Goal: Task Accomplishment & Management: Use online tool/utility

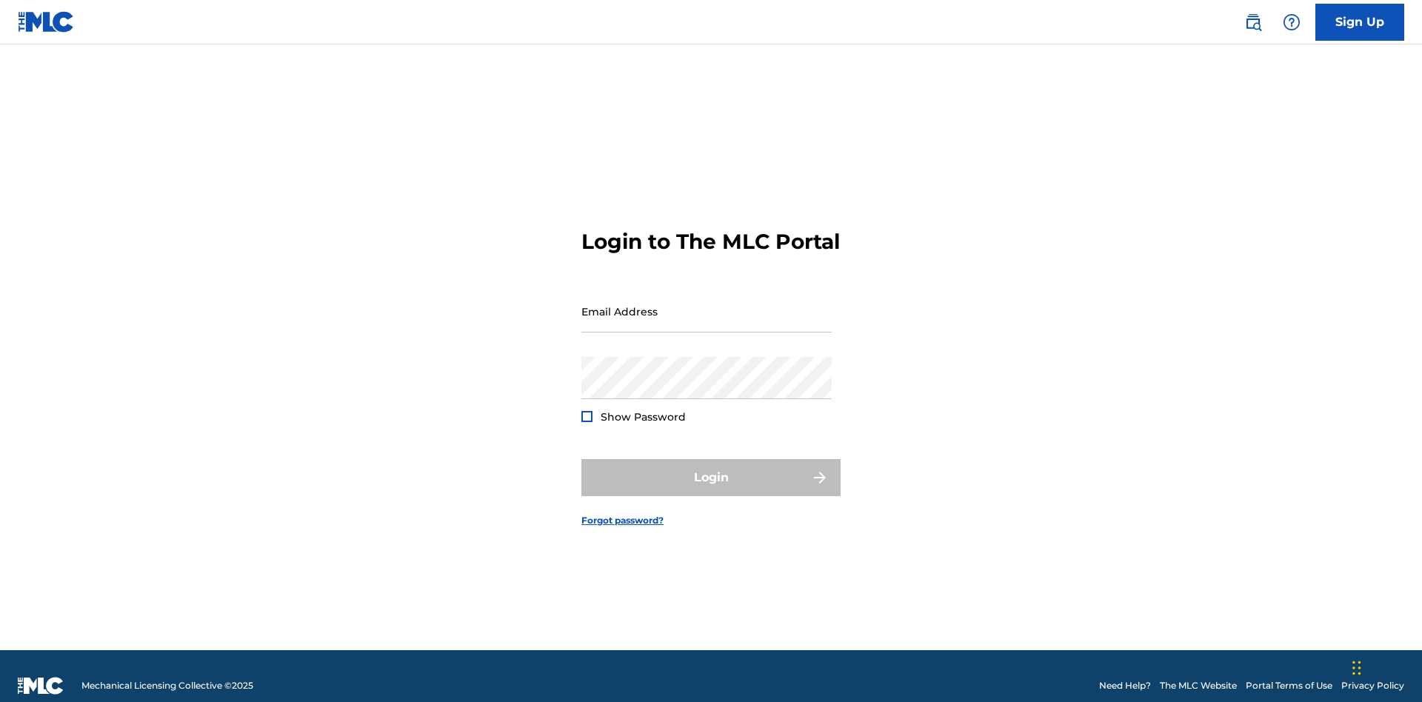
scroll to position [19, 0]
click at [706, 304] on input "Email Address" at bounding box center [706, 311] width 250 height 42
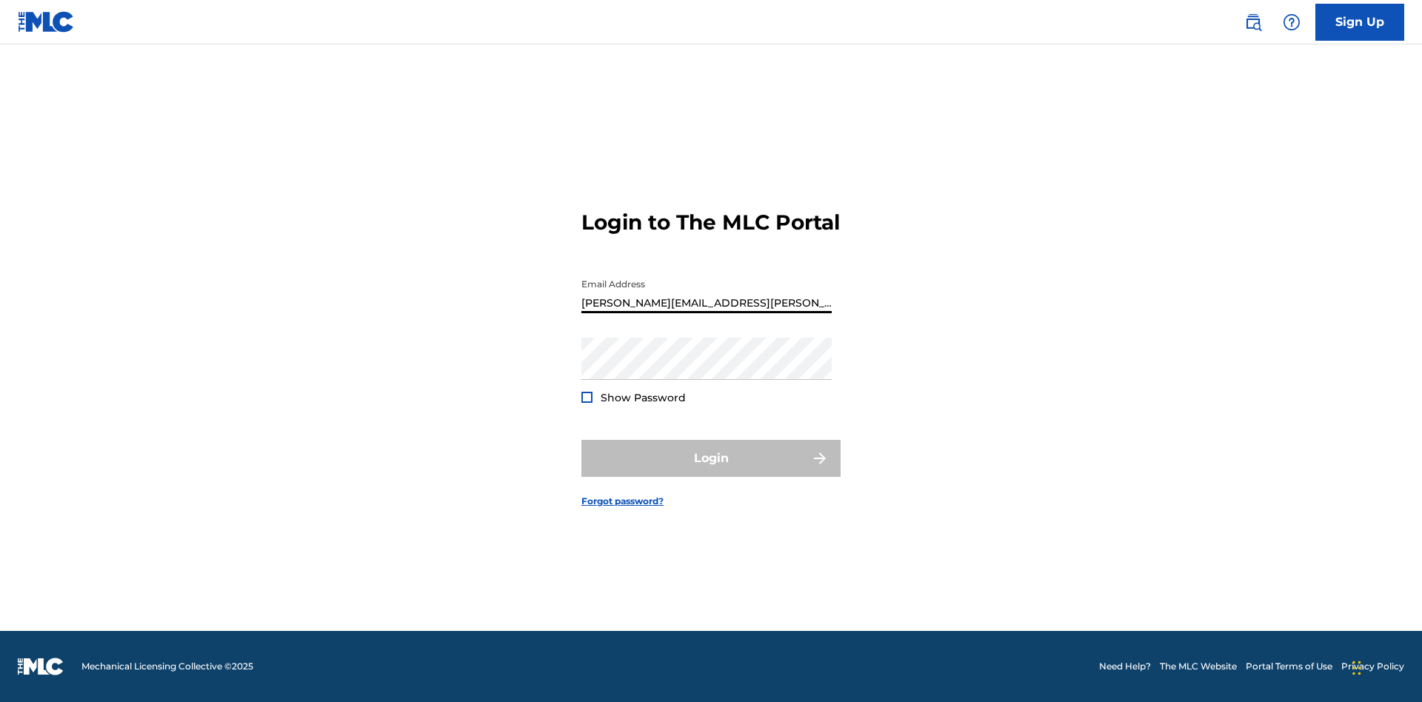
type input "[PERSON_NAME][EMAIL_ADDRESS][PERSON_NAME][DOMAIN_NAME]"
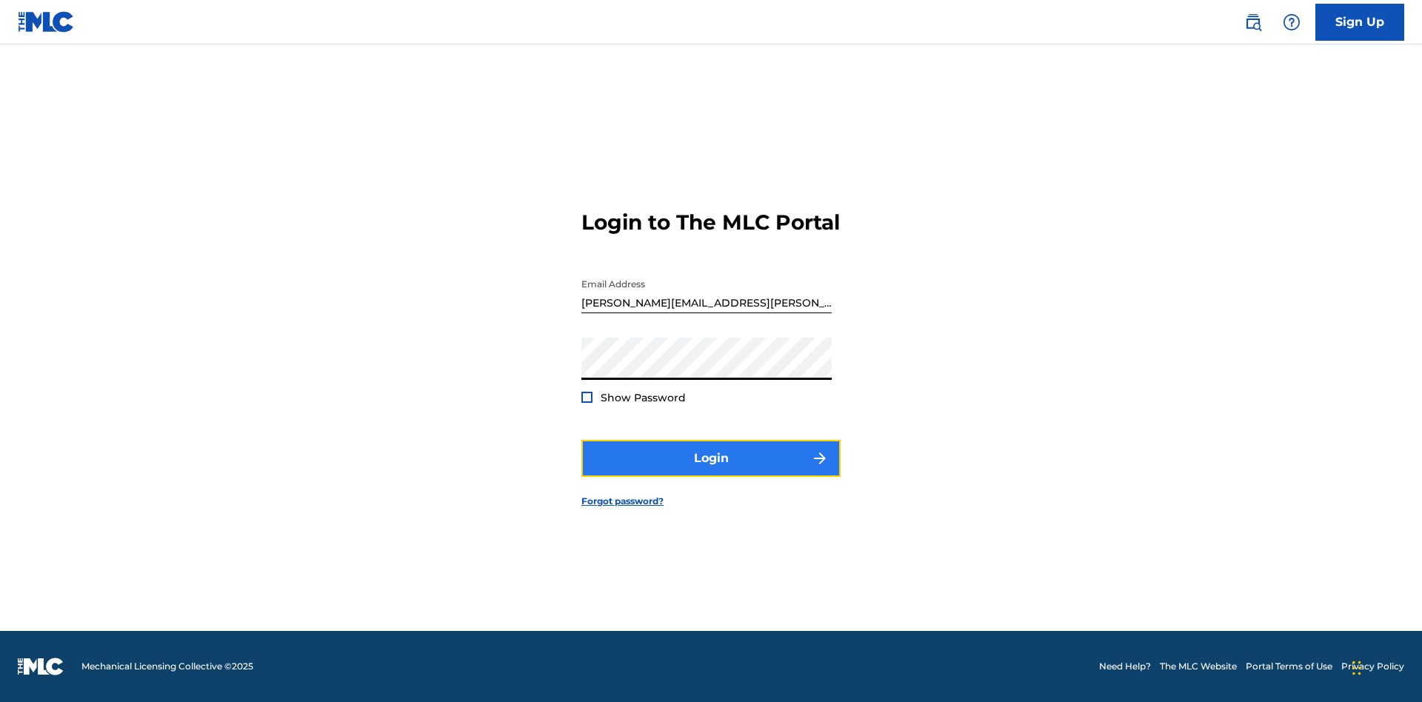
click at [711, 471] on button "Login" at bounding box center [710, 458] width 259 height 37
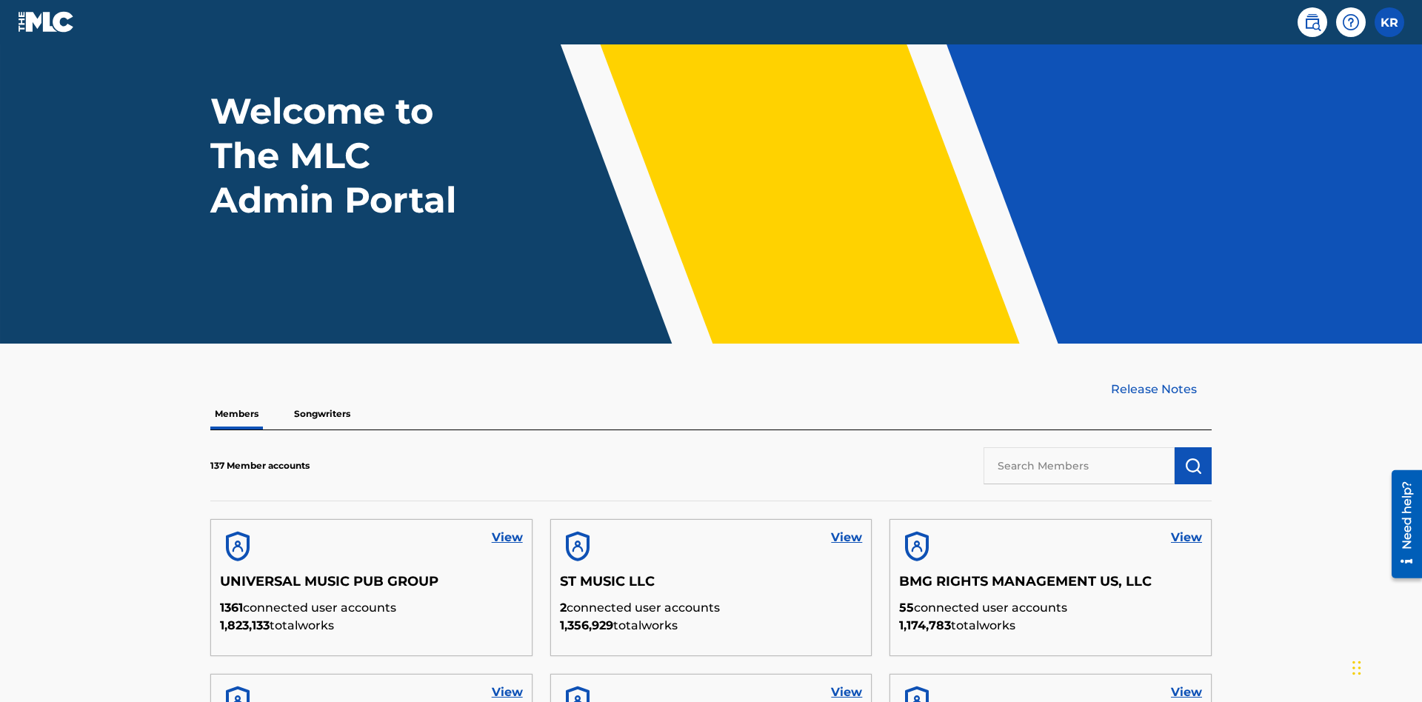
click at [1079, 447] on input "text" at bounding box center [1078, 465] width 191 height 37
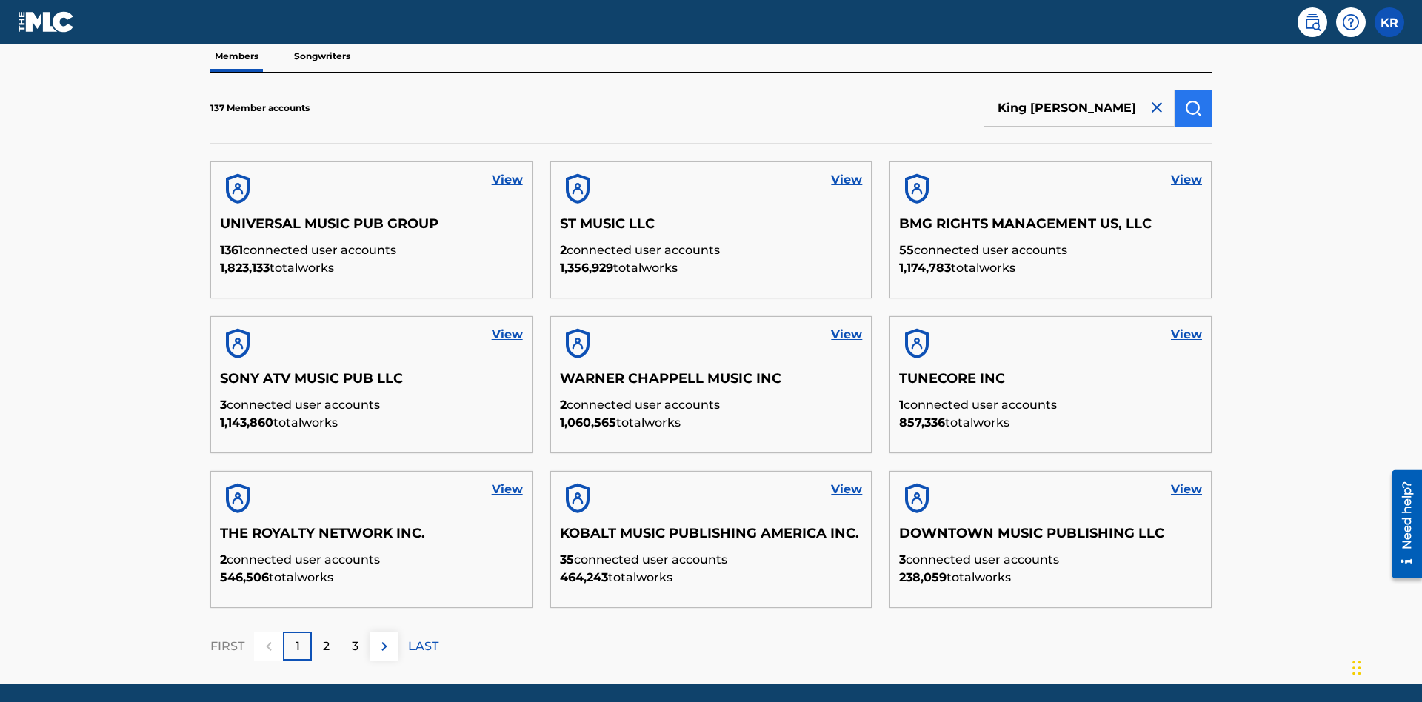
type input "King [PERSON_NAME]"
click at [1193, 99] on img "submit" at bounding box center [1193, 108] width 18 height 18
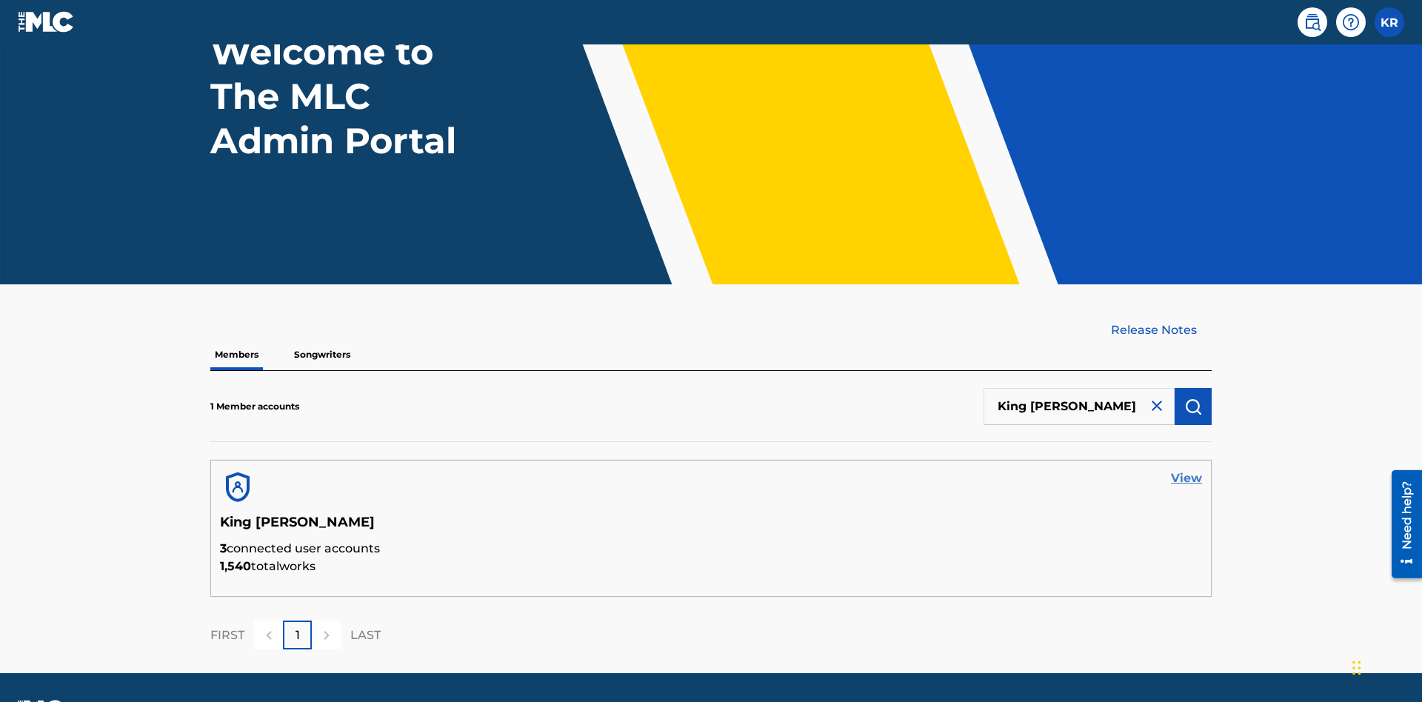
click at [1186, 469] on link "View" at bounding box center [1186, 478] width 31 height 18
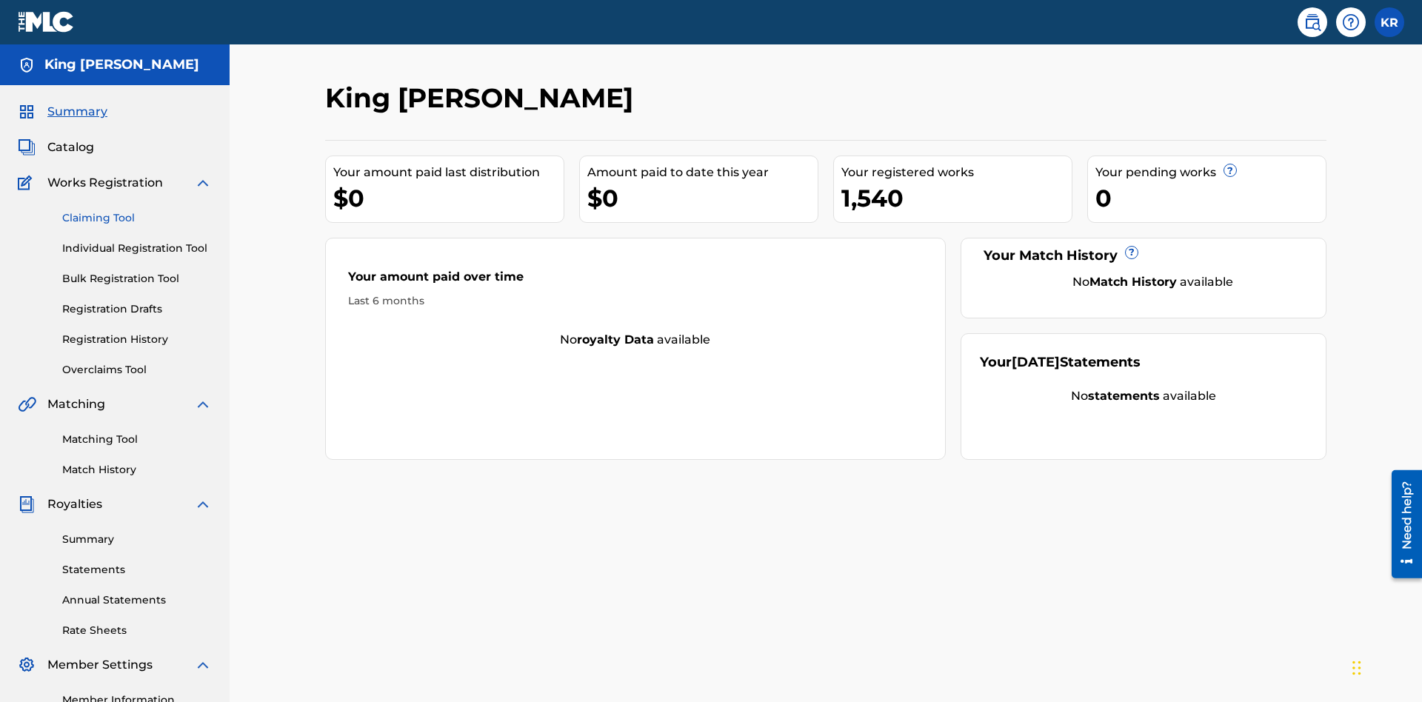
click at [137, 210] on link "Claiming Tool" at bounding box center [137, 218] width 150 height 16
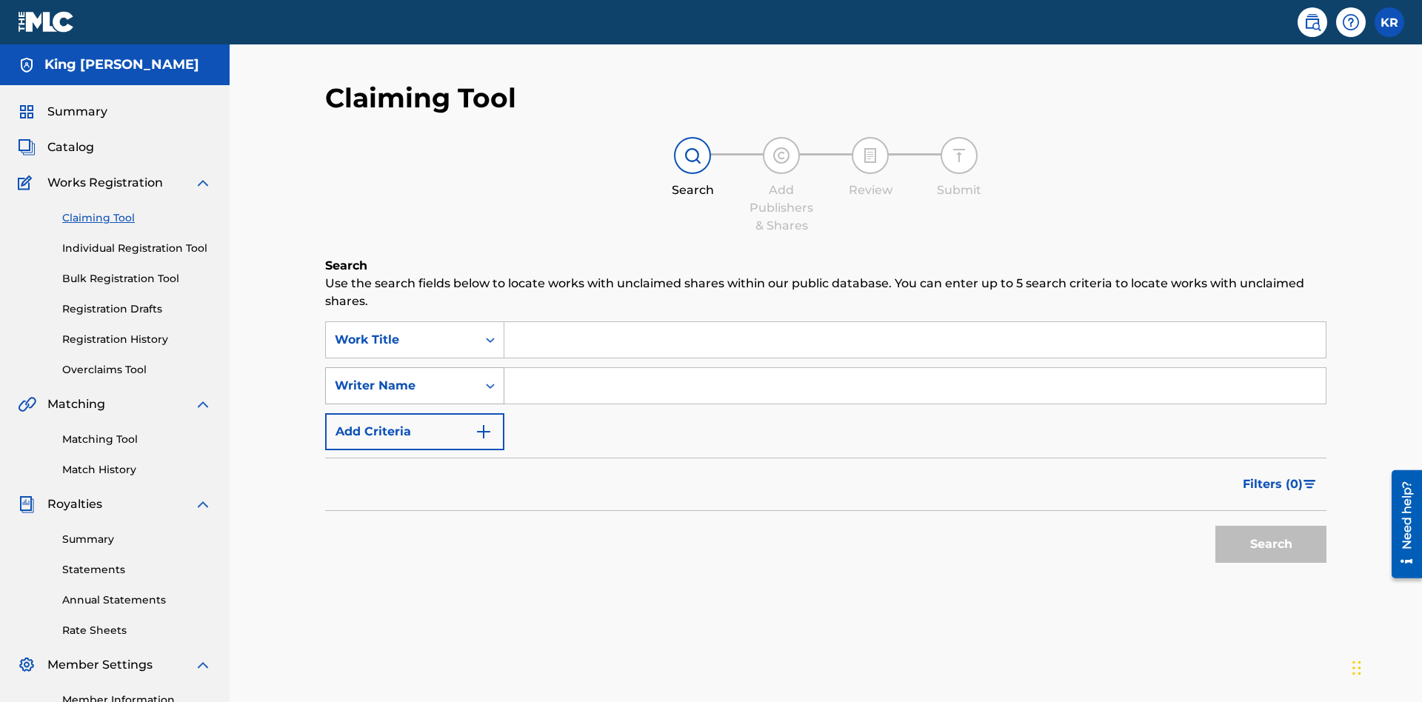
click at [401, 377] on div "Writer Name" at bounding box center [401, 386] width 133 height 18
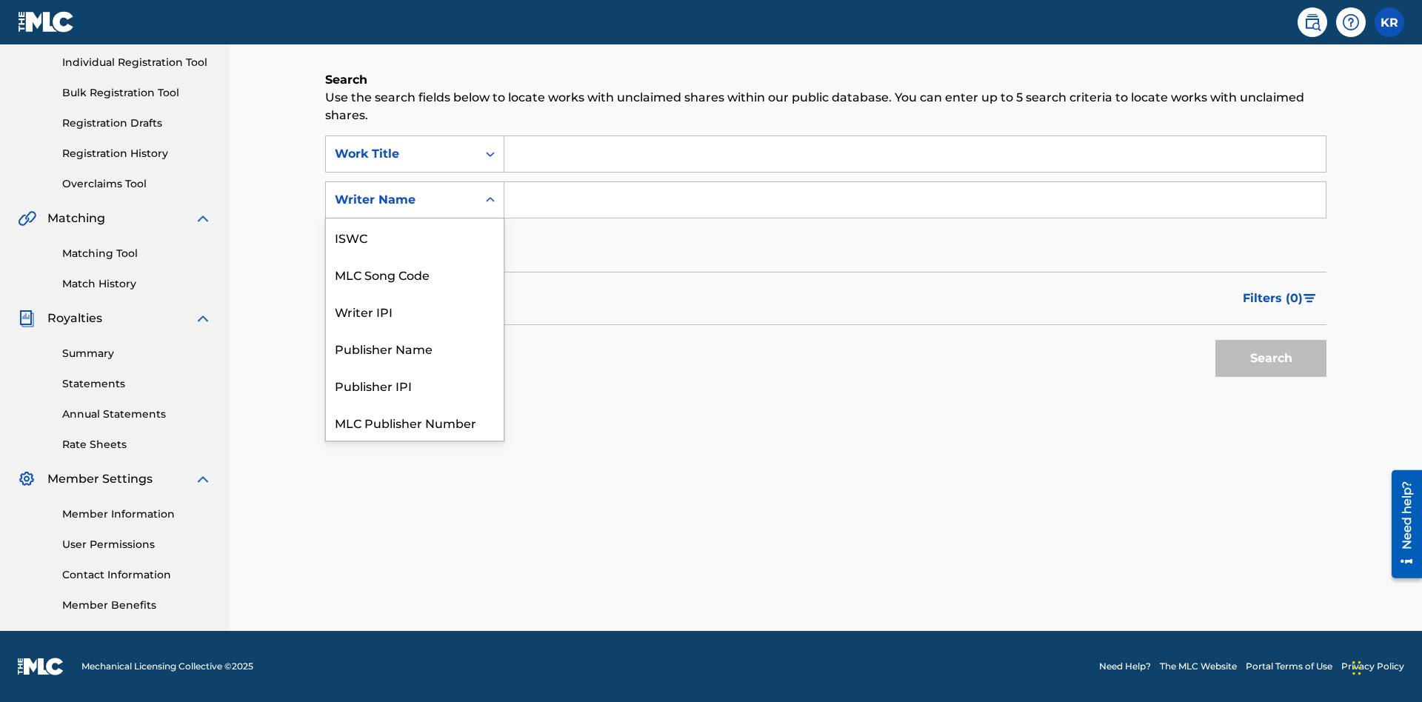
scroll to position [37, 0]
click at [415, 237] on div "MLC Song Code" at bounding box center [415, 236] width 178 height 37
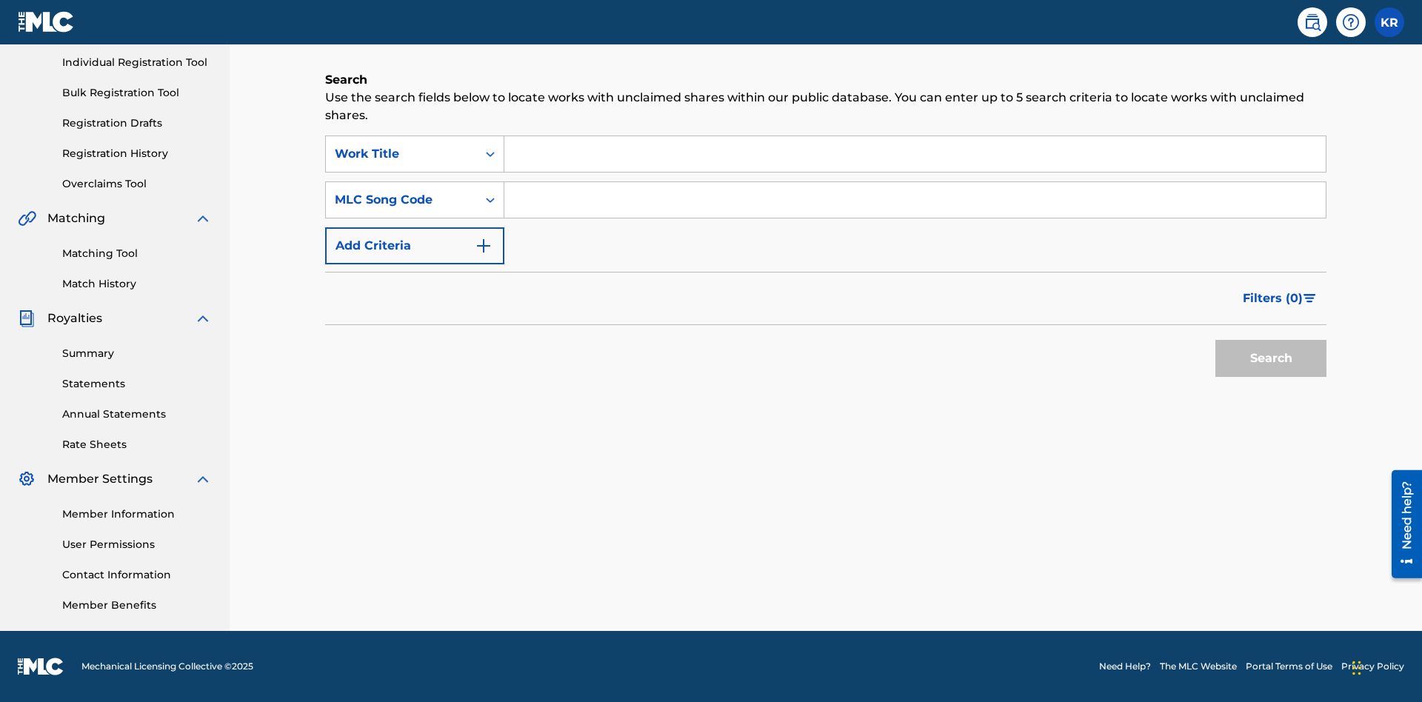
click at [914, 154] on input "Search Form" at bounding box center [914, 154] width 821 height 36
type input "NON-OWNED WORK TO CLAIM"
click at [914, 200] on input "Search Form" at bounding box center [914, 200] width 821 height 36
type input "RB0ZQR"
click at [1270, 358] on button "Search" at bounding box center [1270, 358] width 111 height 37
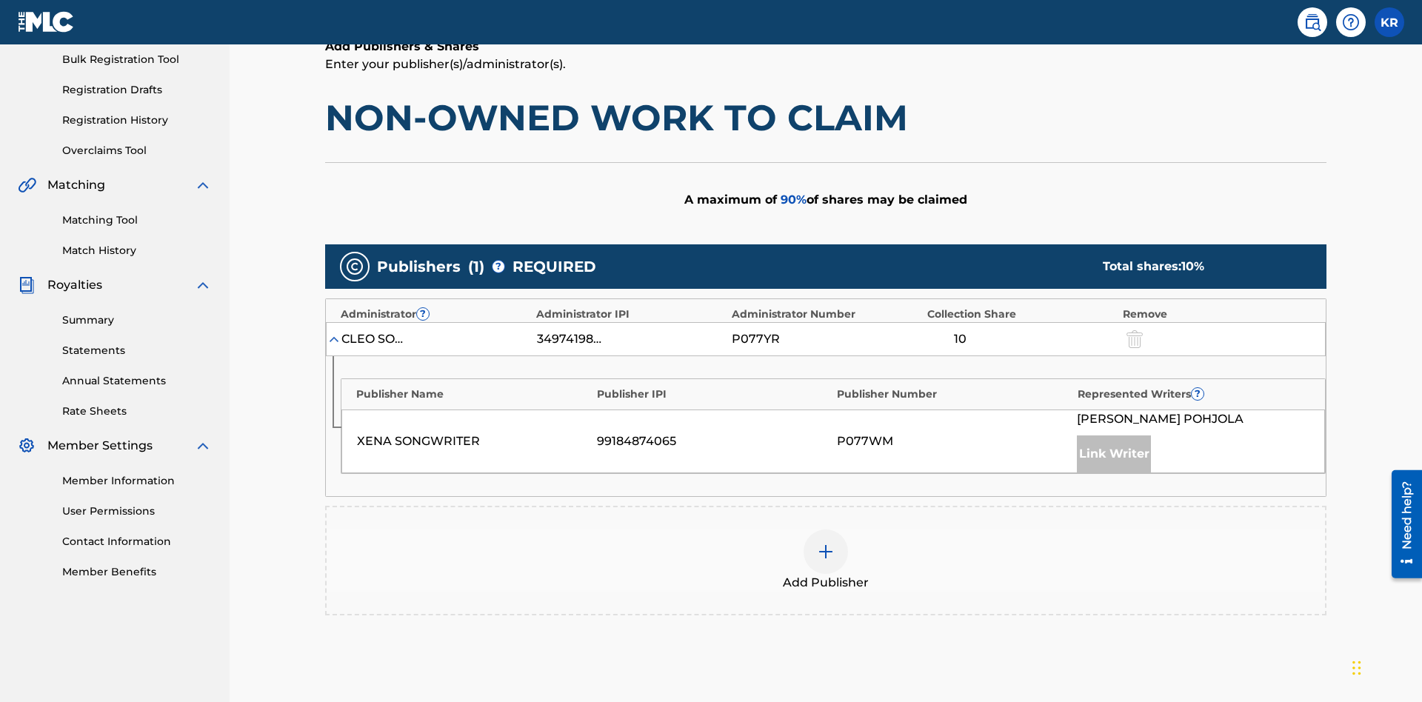
scroll to position [372, 0]
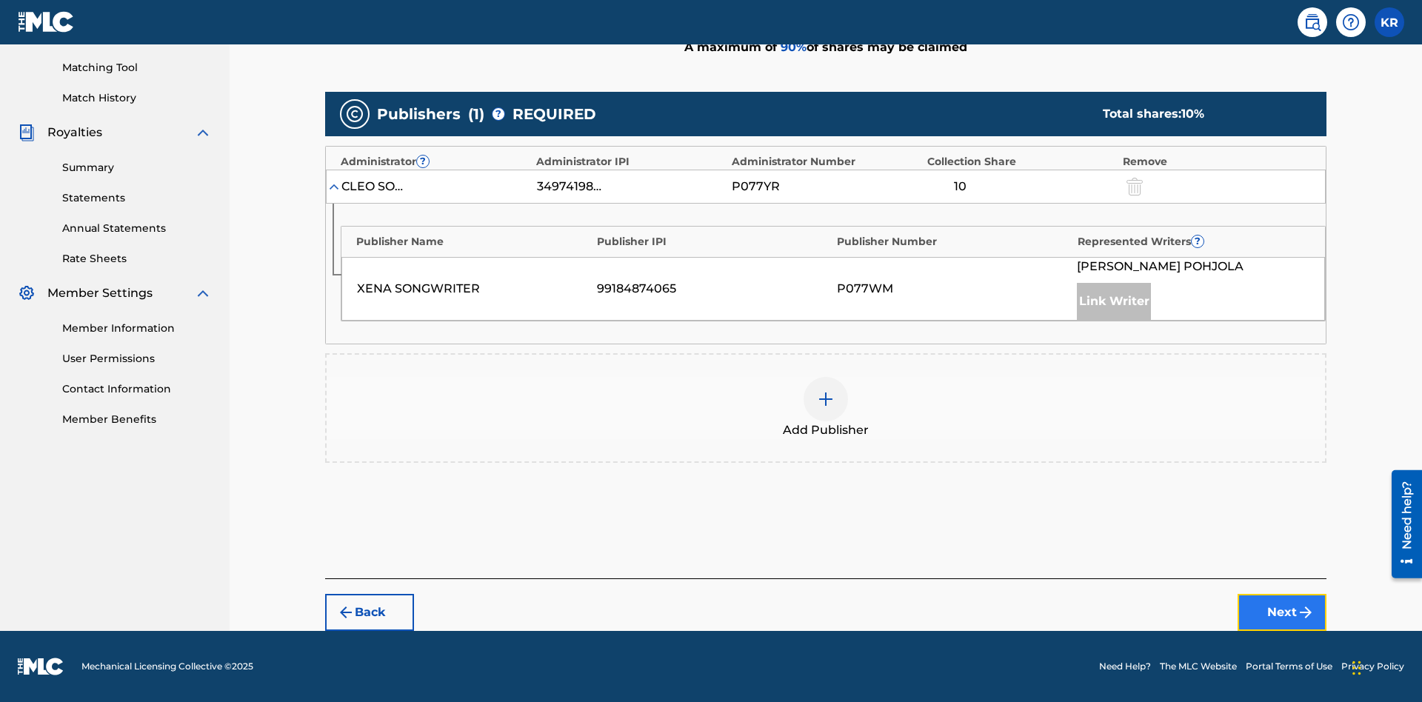
click at [1282, 612] on button "Next" at bounding box center [1281, 612] width 89 height 37
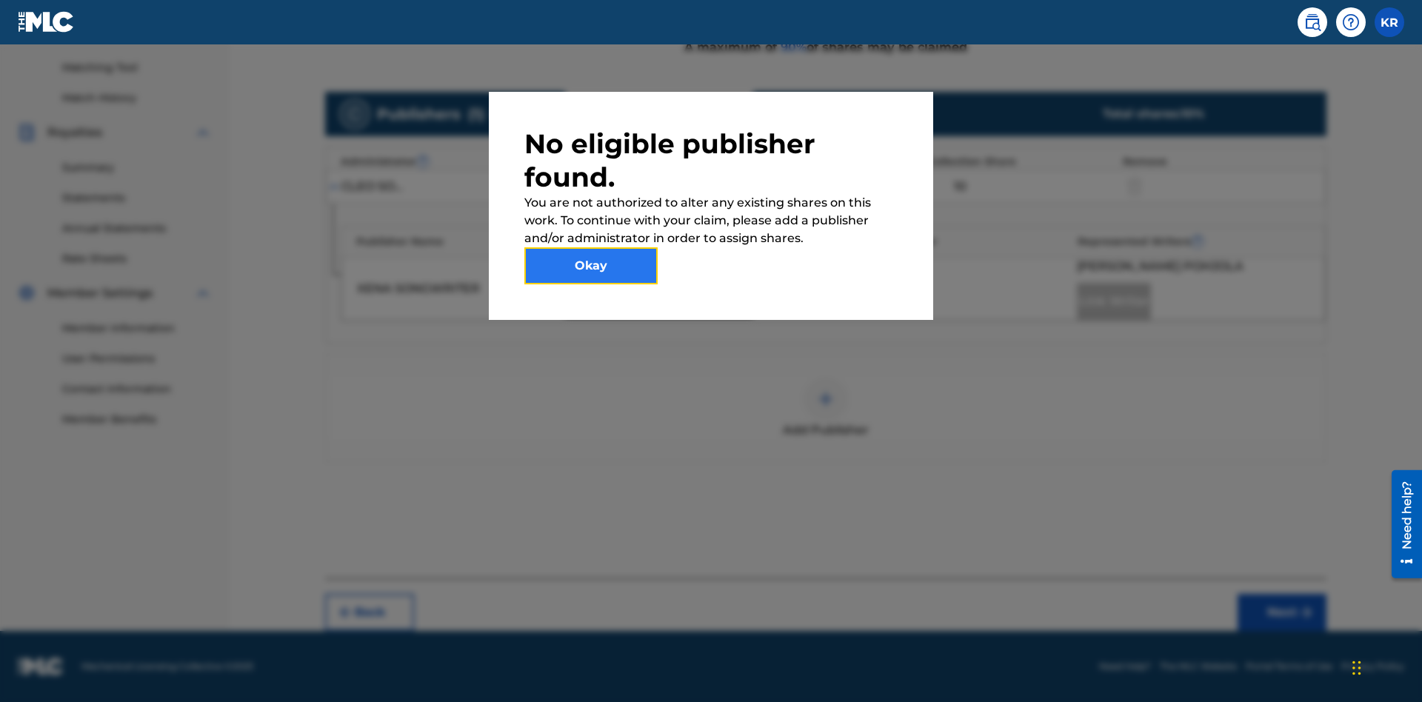
click at [591, 266] on button "Okay" at bounding box center [590, 265] width 133 height 37
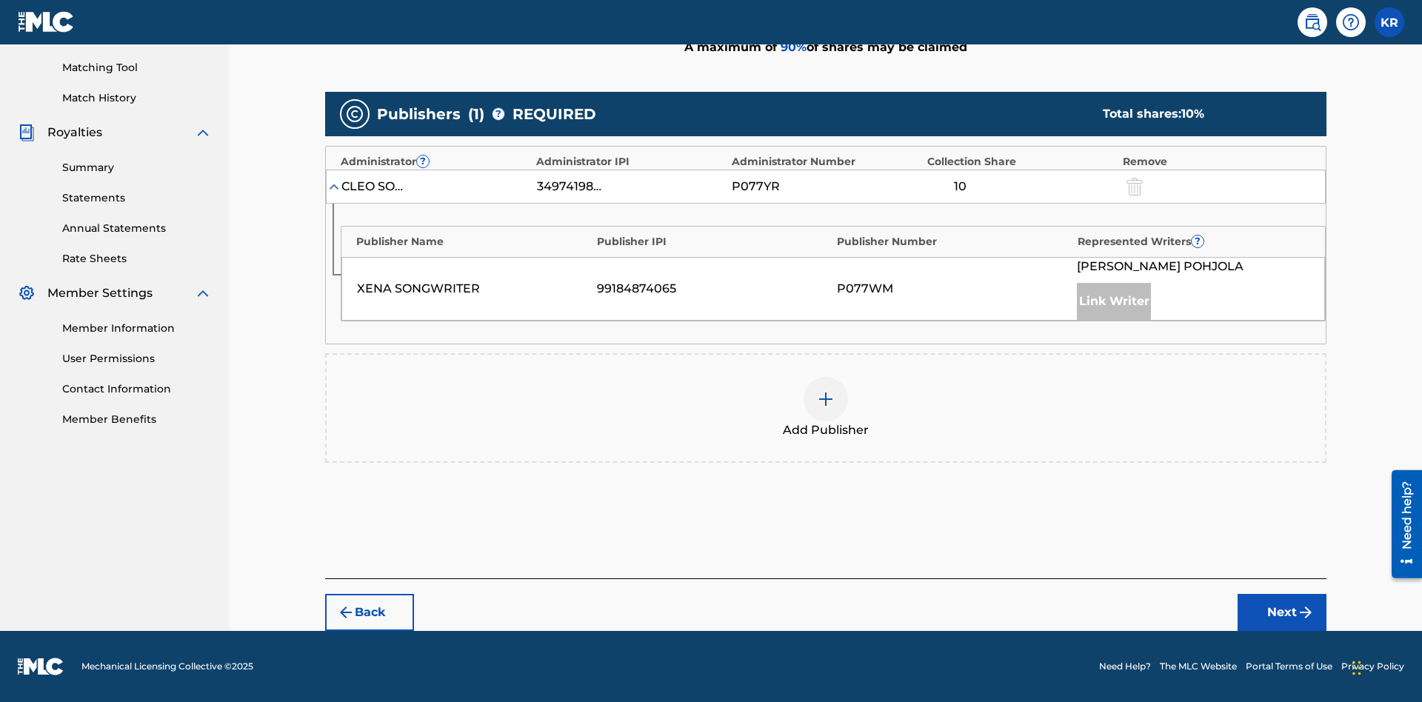
click at [826, 399] on img at bounding box center [826, 399] width 18 height 18
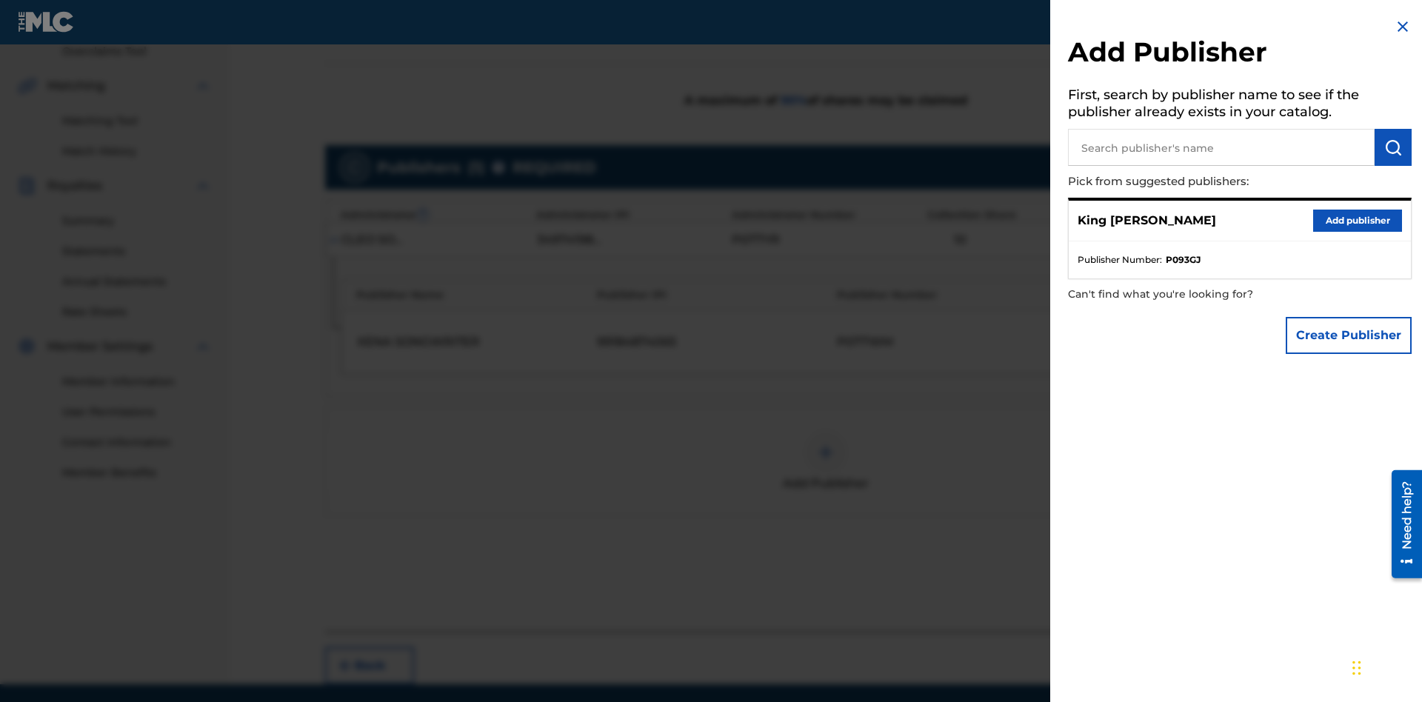
click at [1221, 147] on input "text" at bounding box center [1221, 147] width 307 height 37
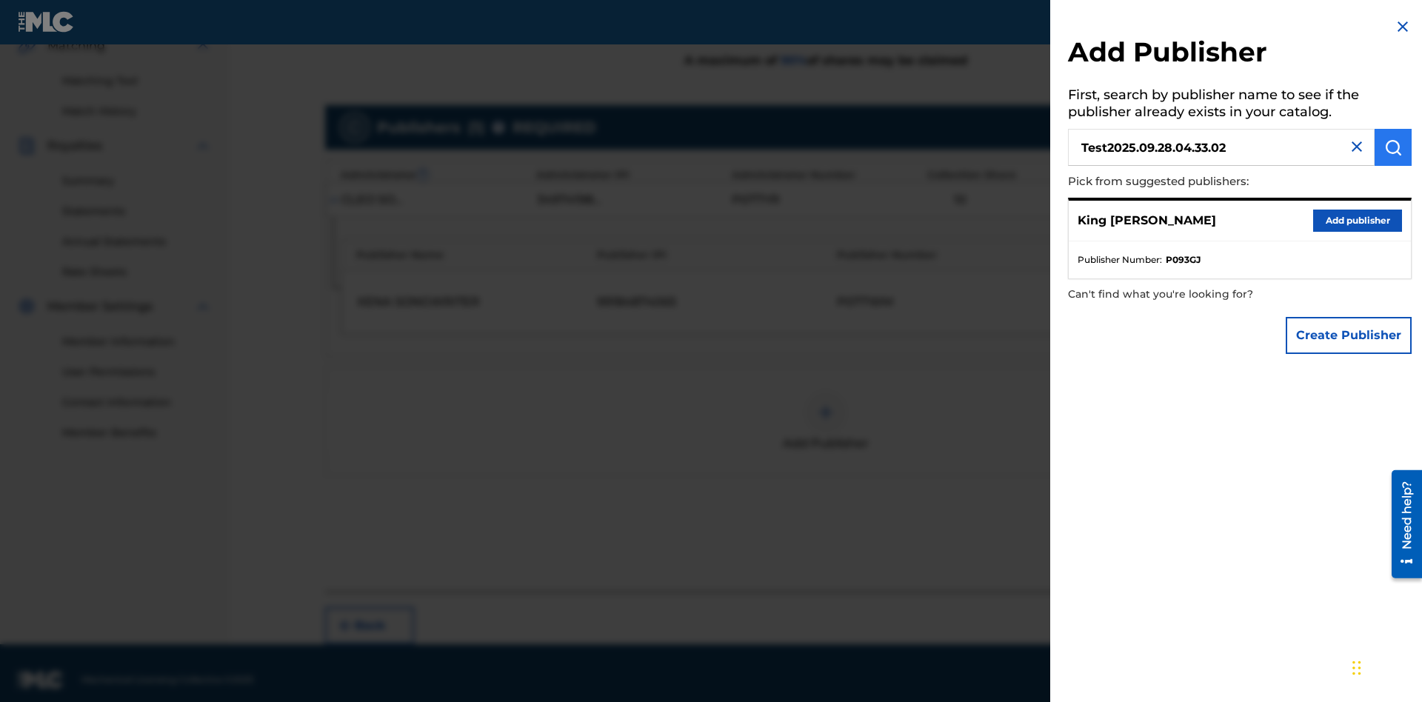
type input "Test2025.09.28.04.33.02"
click at [1393, 147] on img "submit" at bounding box center [1393, 147] width 18 height 18
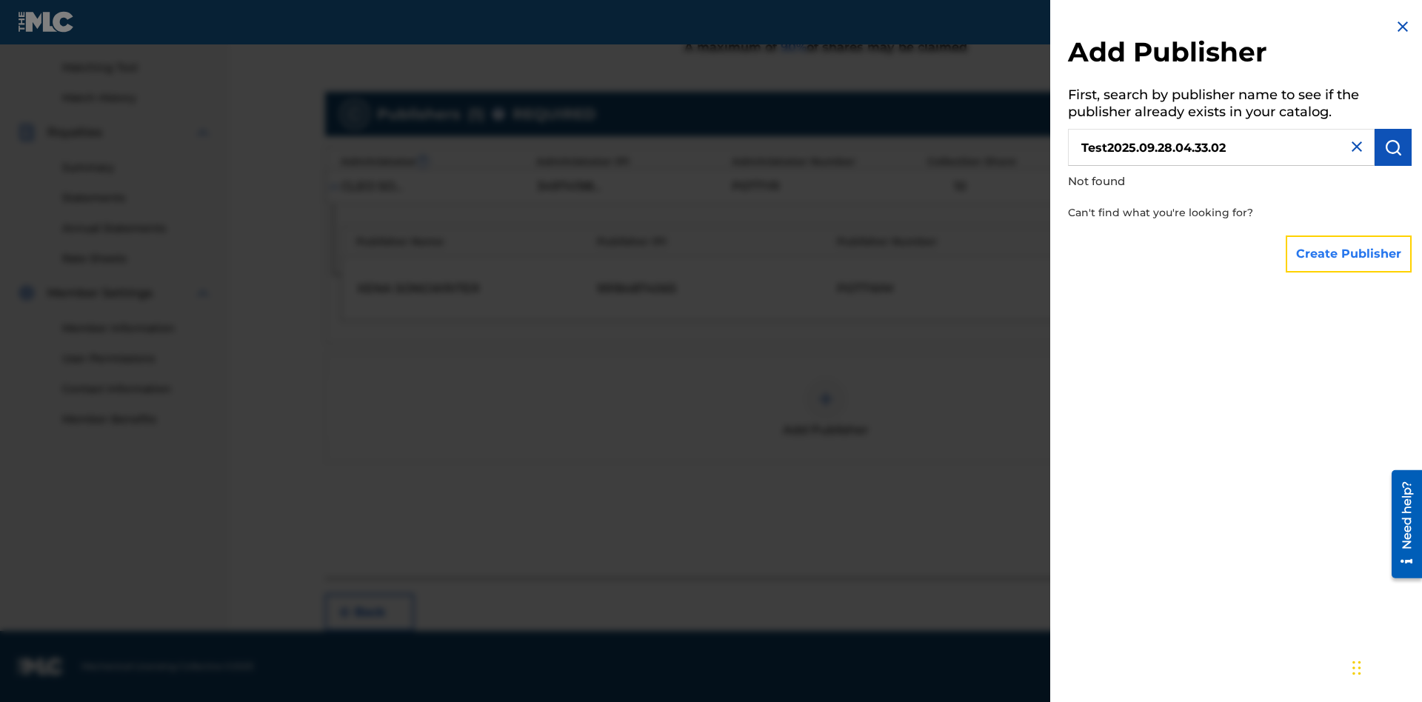
click at [1349, 253] on button "Create Publisher" at bounding box center [1348, 253] width 126 height 37
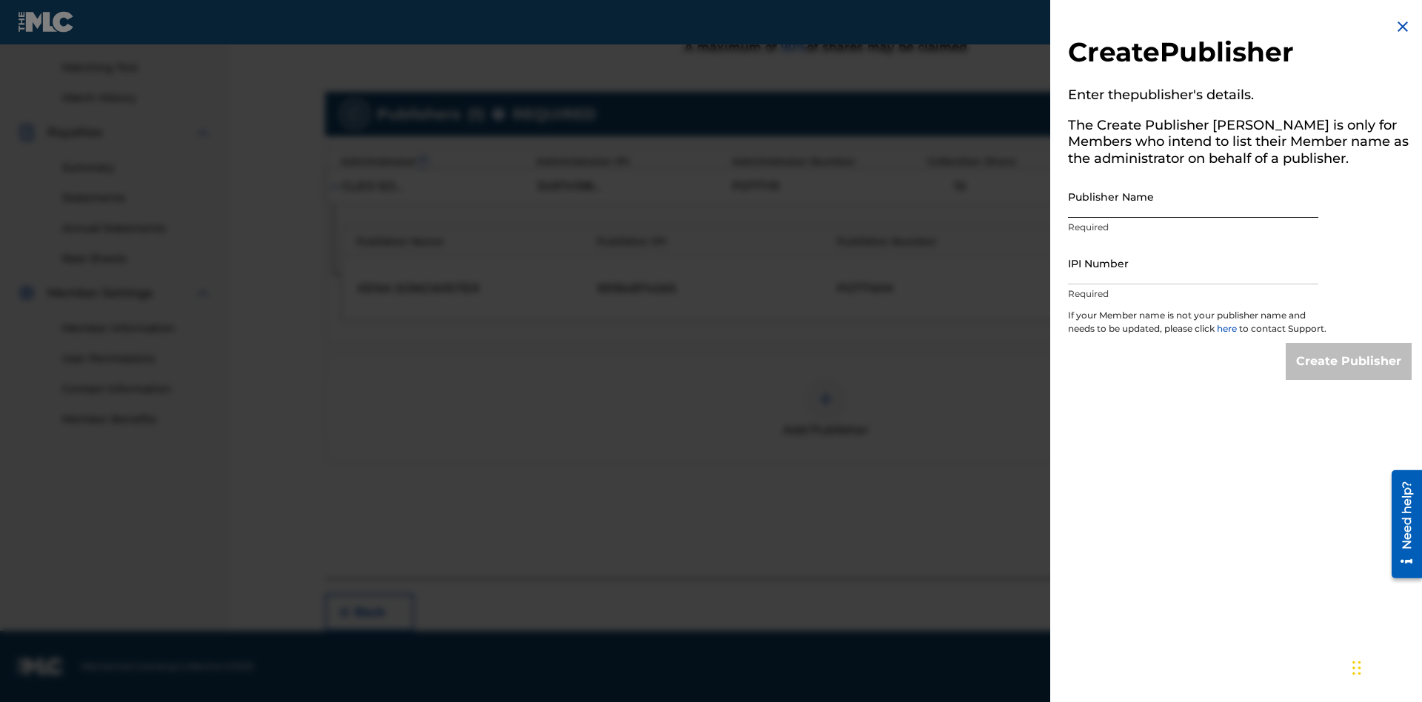
click at [1193, 196] on input "Publisher Name" at bounding box center [1193, 196] width 250 height 42
type input "Test2025.09.28.04.33.06"
click at [1193, 263] on input "IPI Number" at bounding box center [1193, 263] width 250 height 42
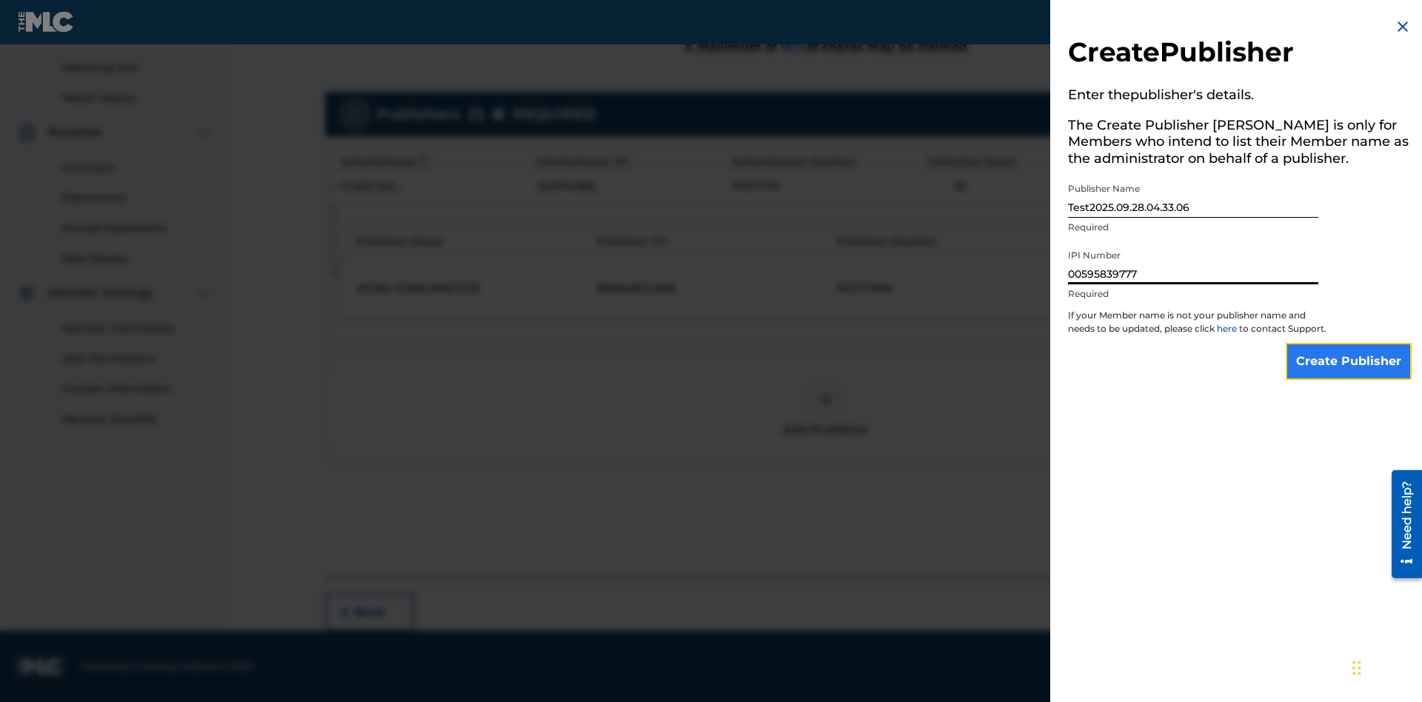
click at [1349, 375] on input "Create Publisher" at bounding box center [1348, 361] width 126 height 37
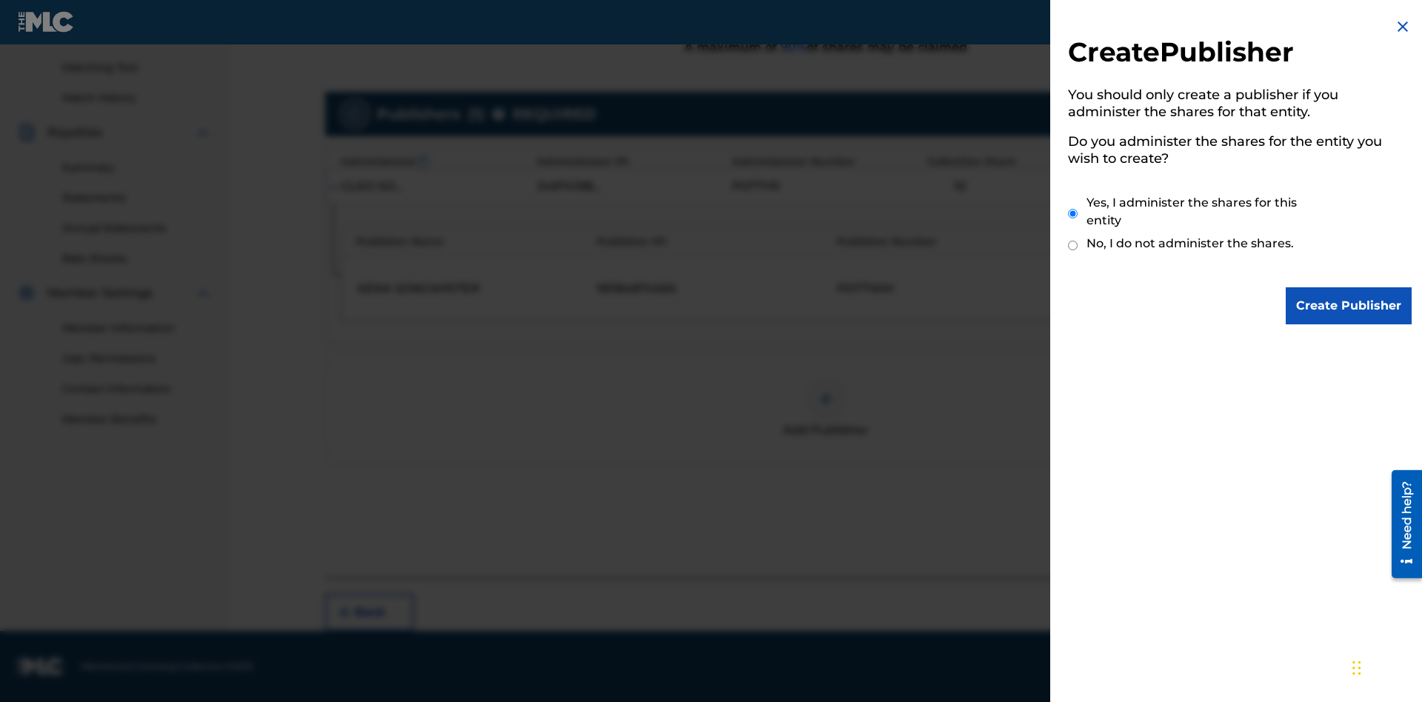
click at [1073, 213] on input "Yes, I administer the shares for this entity" at bounding box center [1073, 214] width 10 height 32
click at [1349, 306] on input "Create Publisher" at bounding box center [1348, 305] width 126 height 37
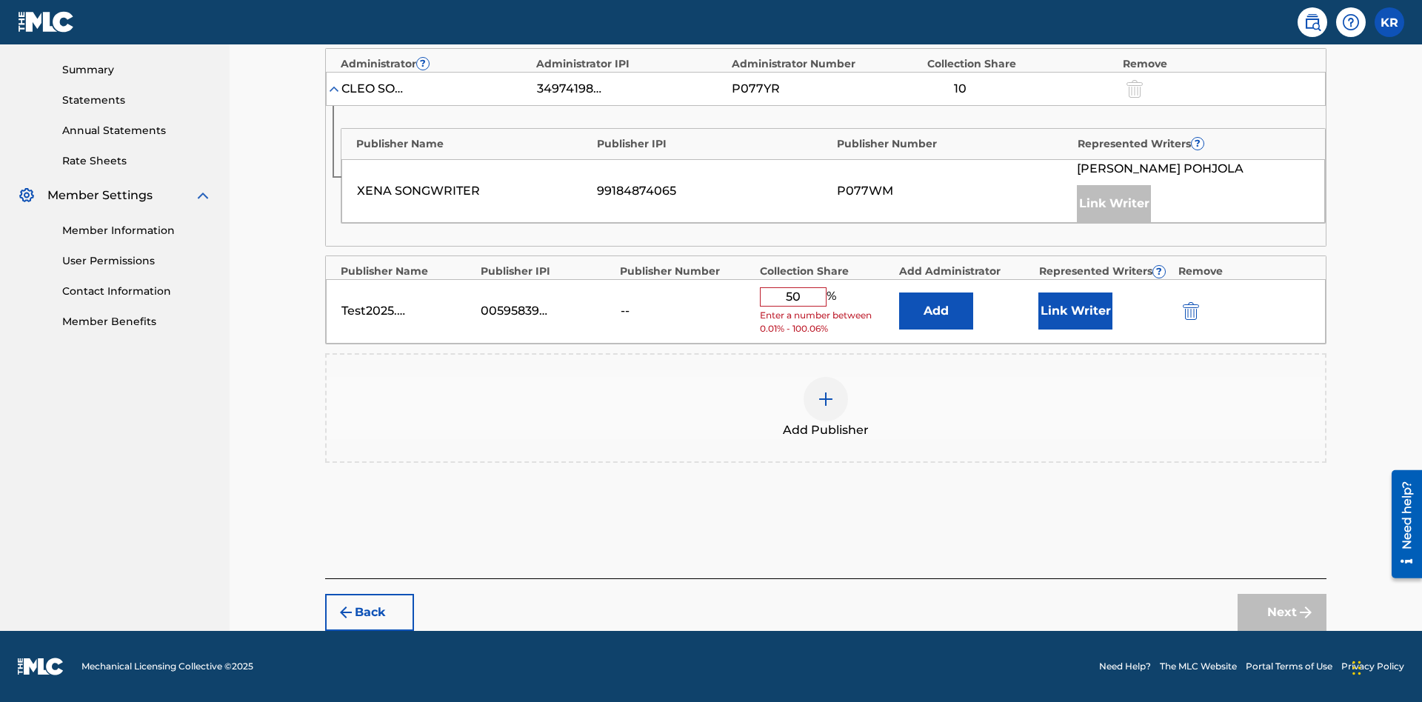
scroll to position [459, 0]
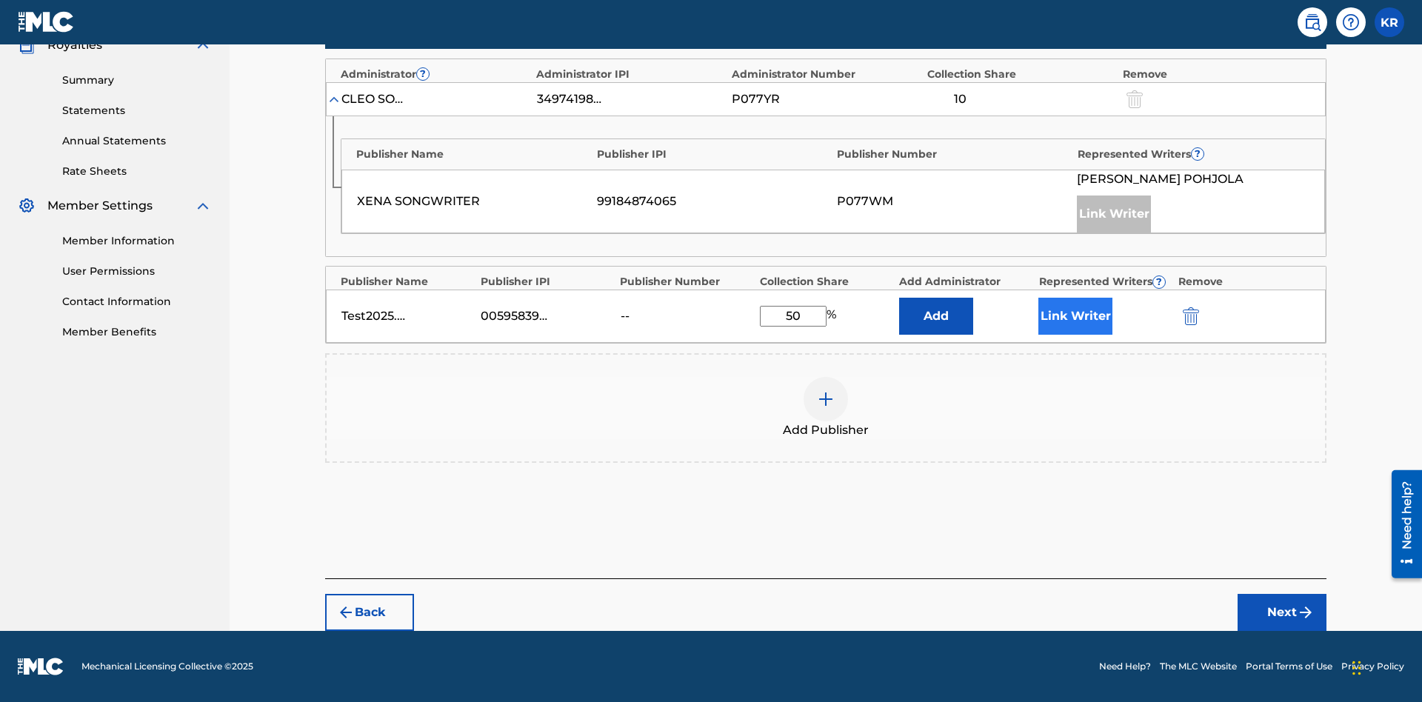
type input "50"
click at [1075, 316] on button "Link Writer" at bounding box center [1075, 316] width 74 height 37
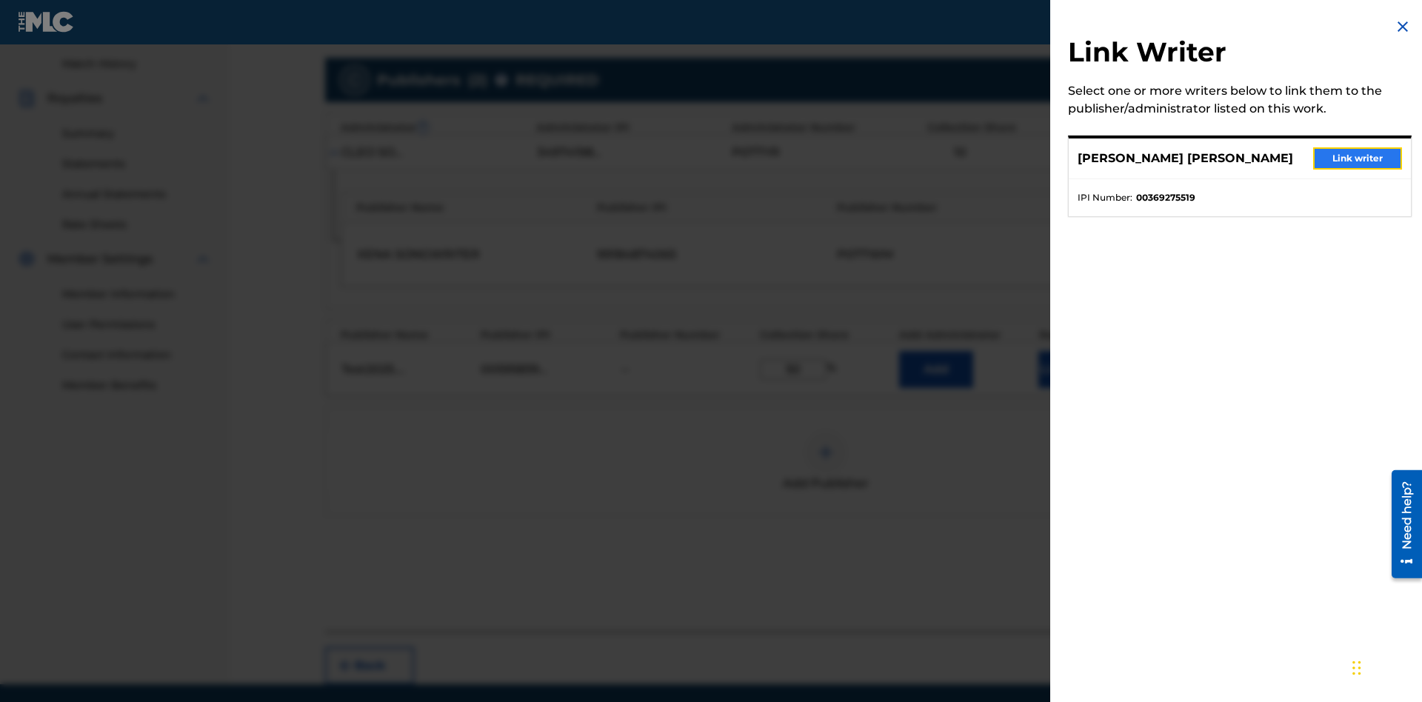
click at [1357, 158] on button "Link writer" at bounding box center [1357, 158] width 89 height 22
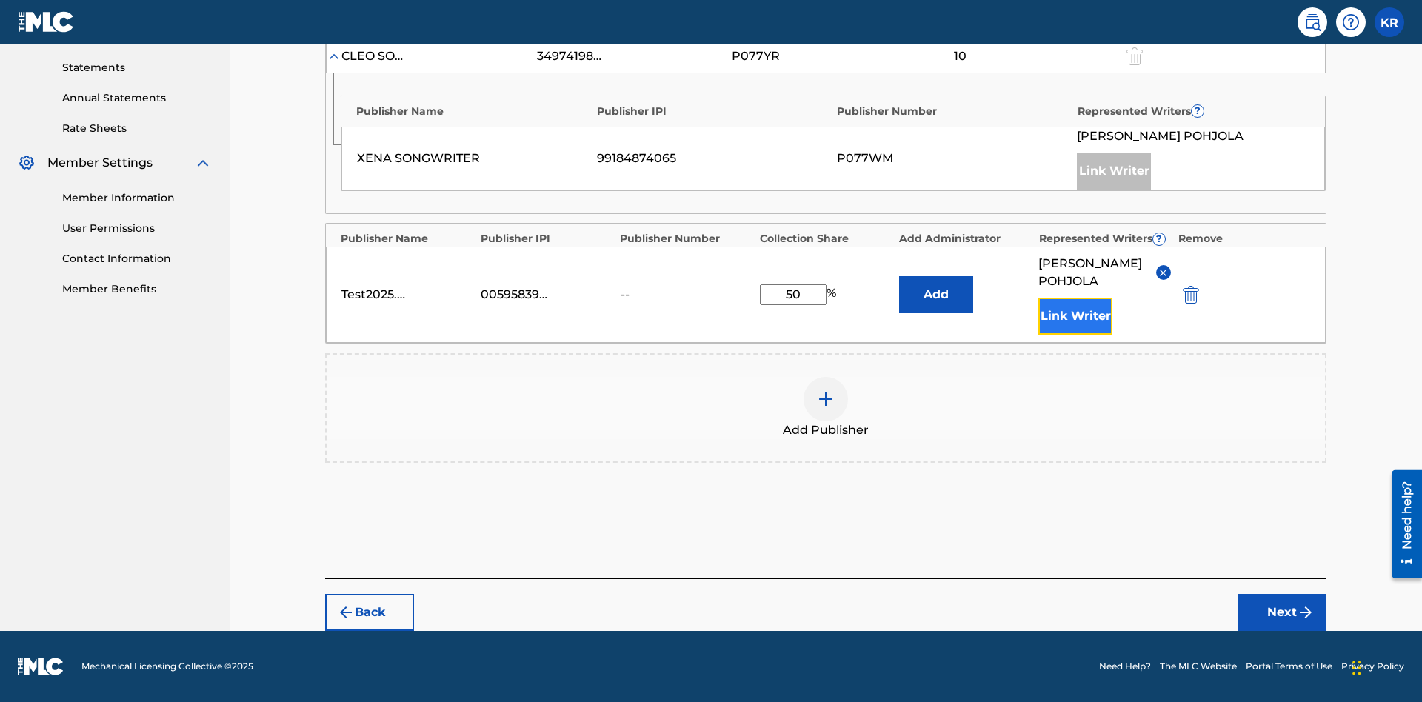
click at [1075, 316] on button "Link Writer" at bounding box center [1075, 316] width 74 height 37
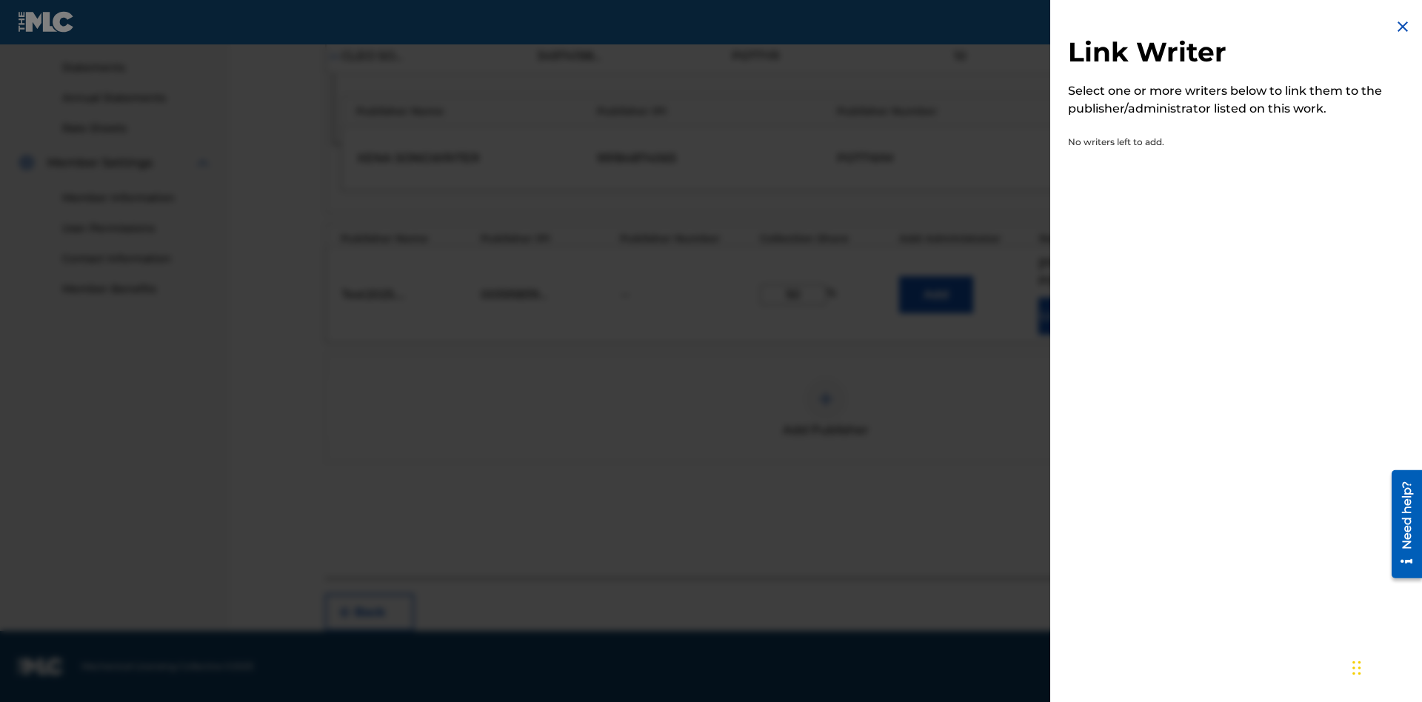
click at [1402, 27] on img at bounding box center [1402, 27] width 18 height 18
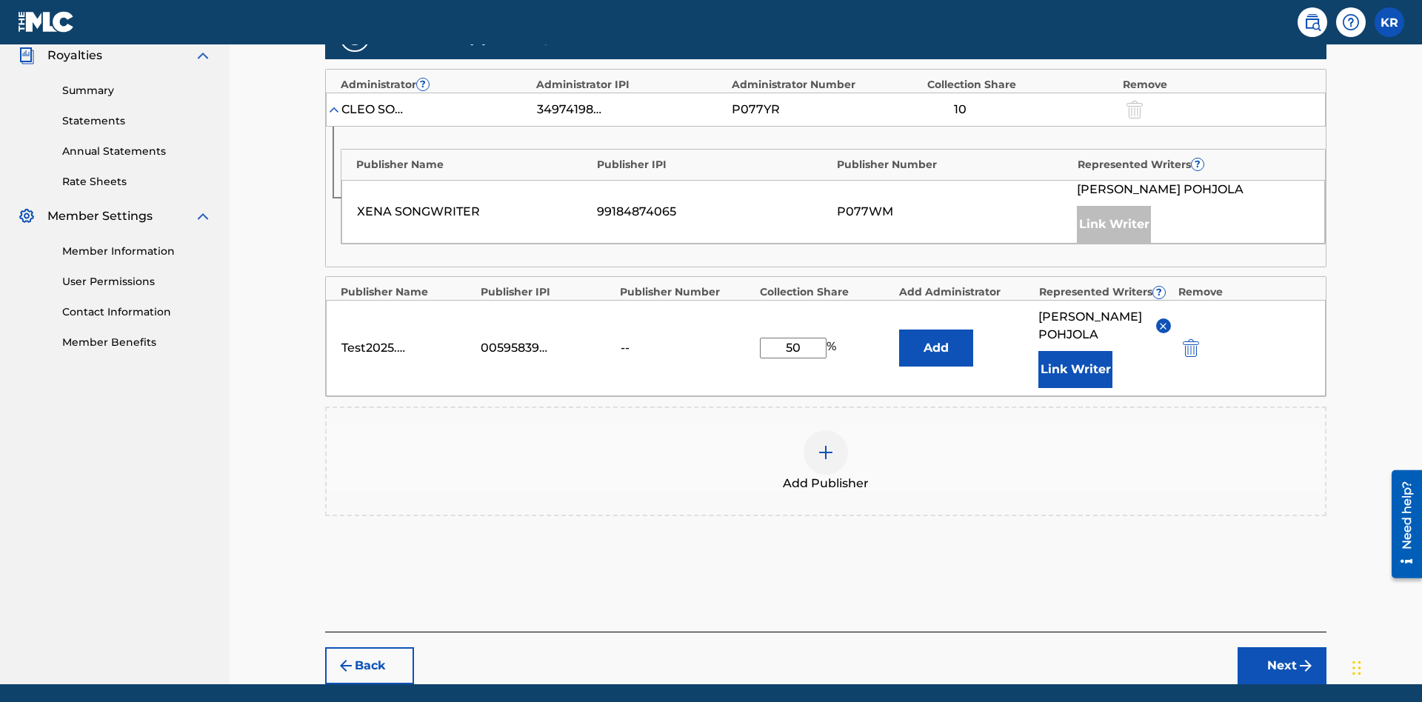
scroll to position [520, 0]
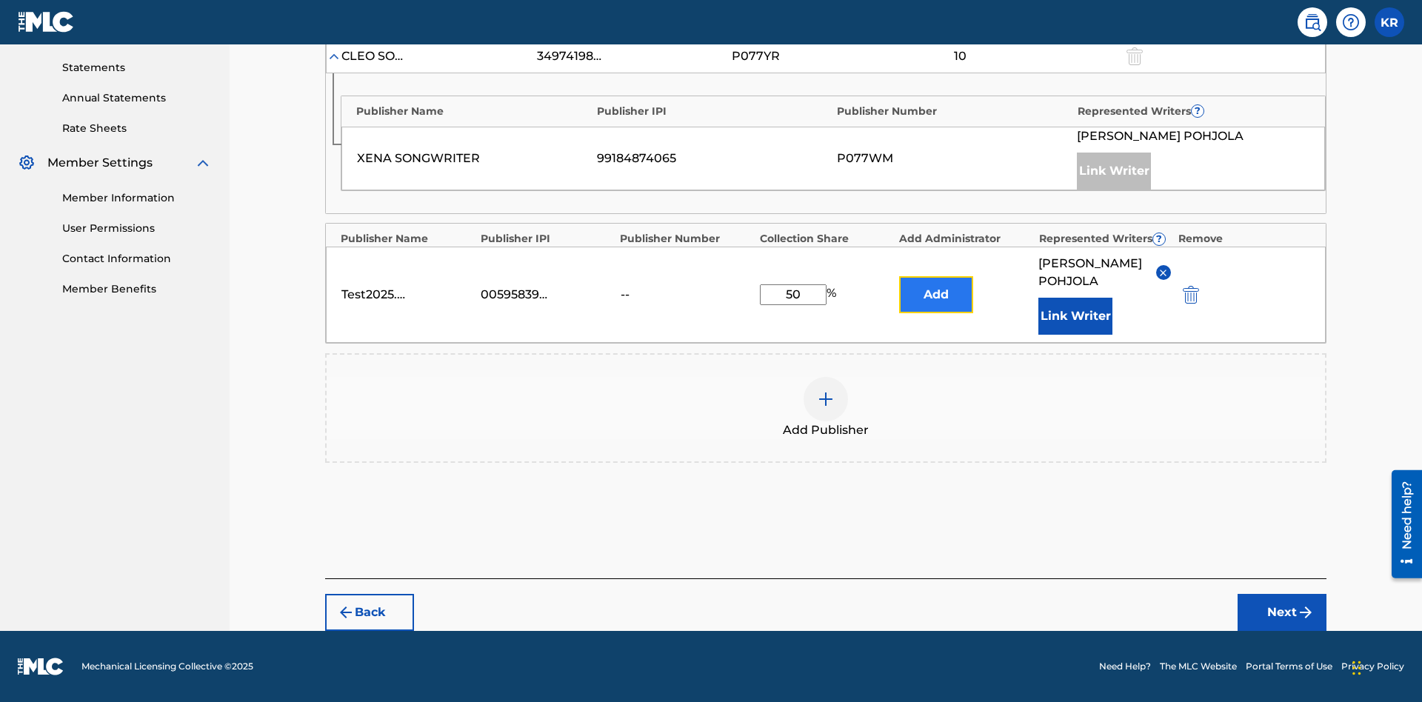
click at [936, 286] on button "Add" at bounding box center [936, 294] width 74 height 37
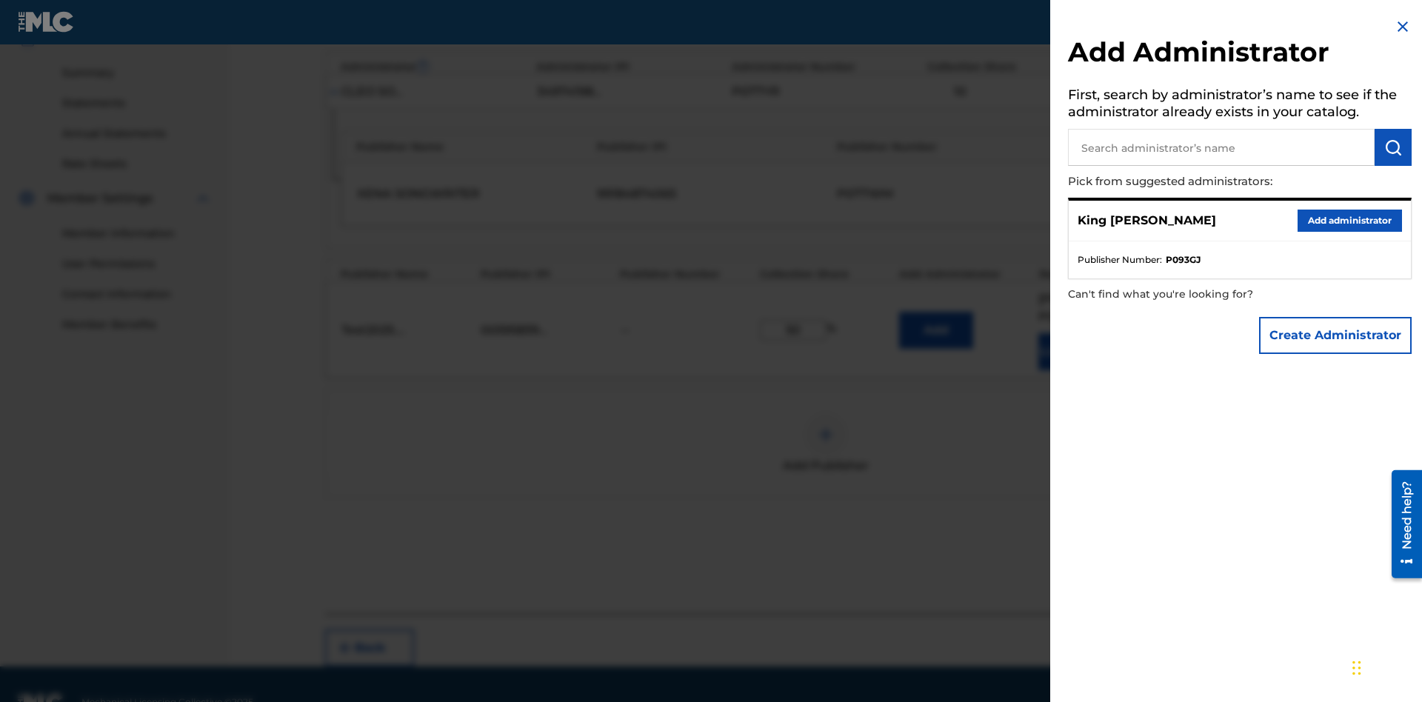
click at [1221, 147] on input "text" at bounding box center [1221, 147] width 307 height 37
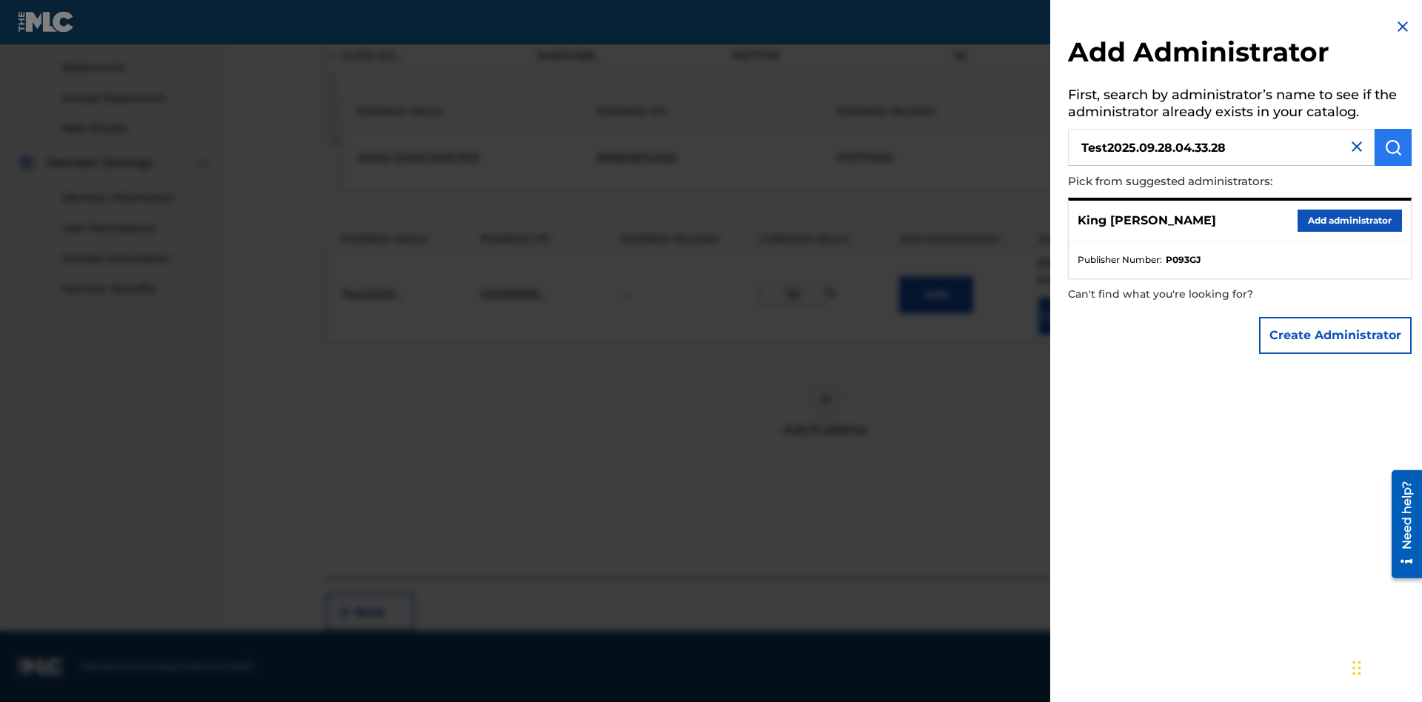
type input "Test2025.09.28.04.33.28"
click at [1393, 147] on img "submit" at bounding box center [1393, 147] width 18 height 18
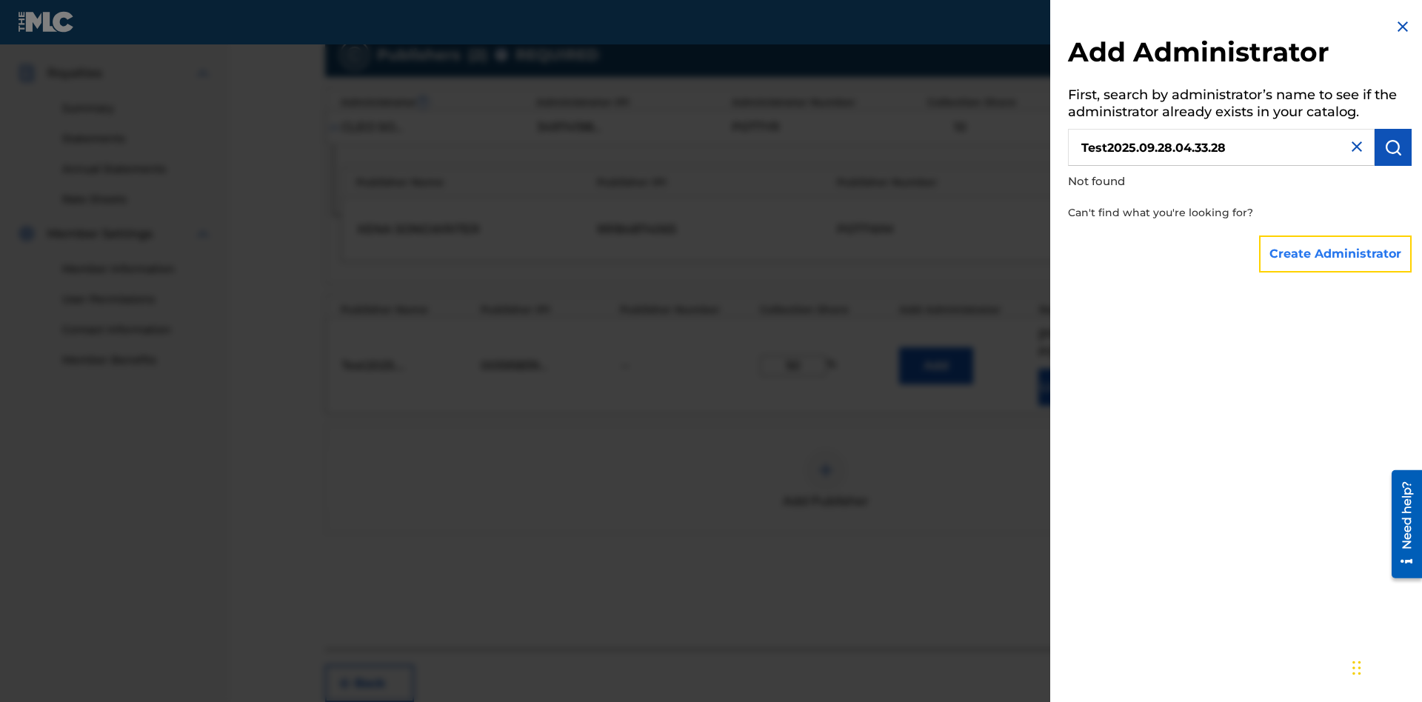
click at [1336, 253] on button "Create Administrator" at bounding box center [1335, 253] width 153 height 37
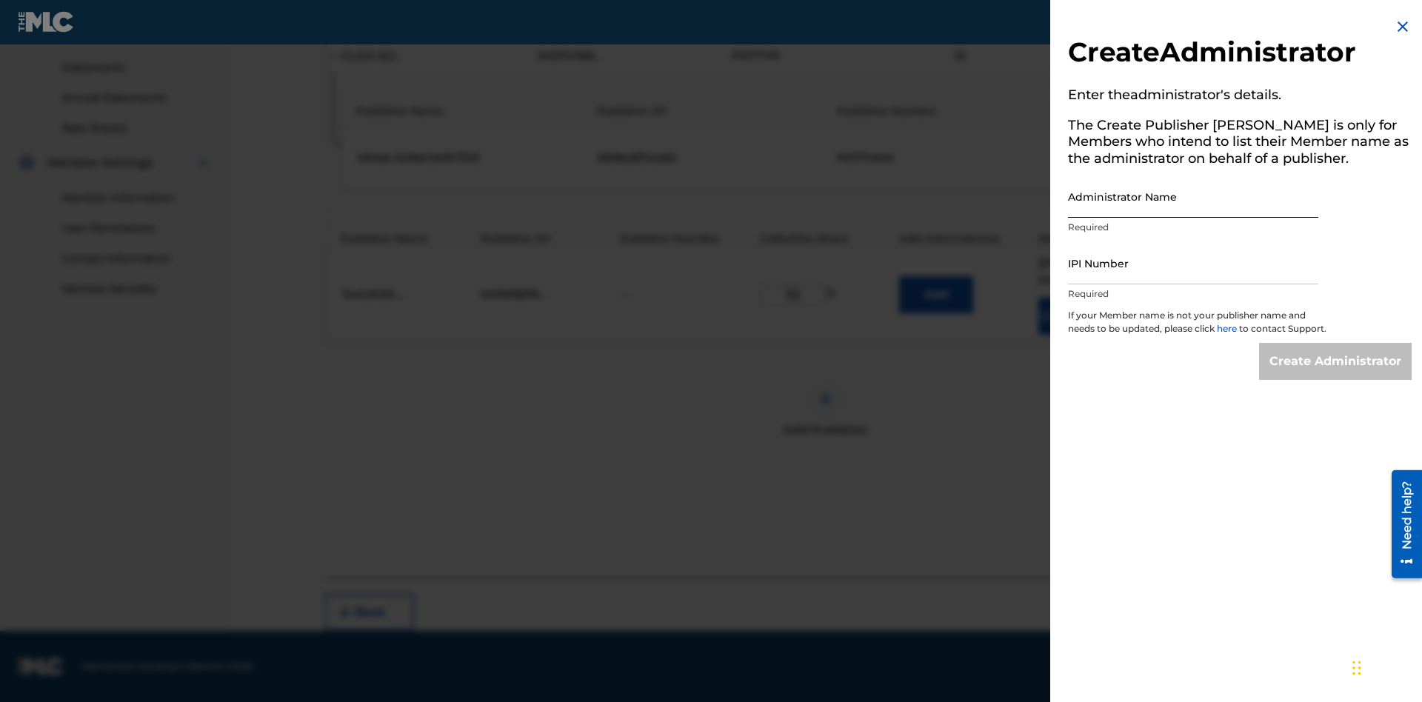
click at [1193, 196] on input "Administrator Name" at bounding box center [1193, 196] width 250 height 42
type input "Test2025.09.28.04.33.32"
click at [1193, 263] on input "IPI Number" at bounding box center [1193, 263] width 250 height 42
type input "00595839777"
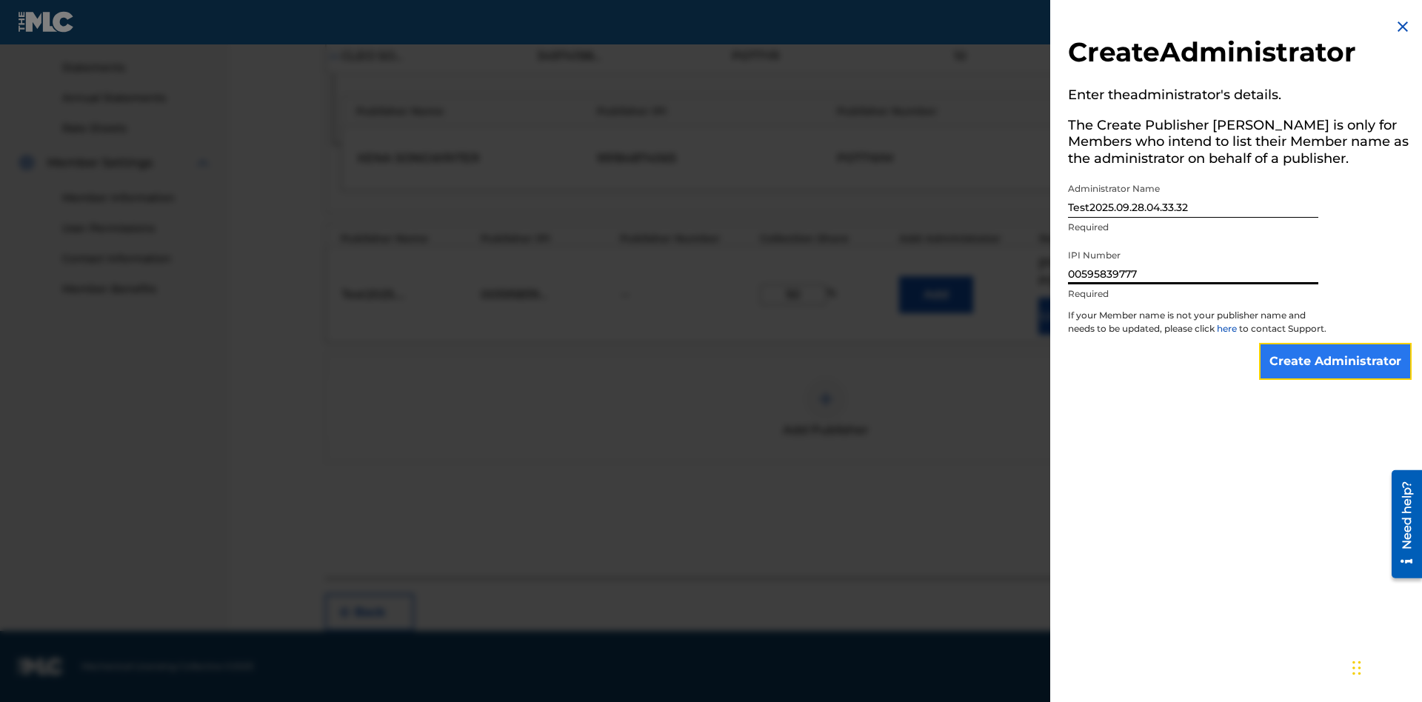
click at [1336, 375] on input "Create Administrator" at bounding box center [1335, 361] width 153 height 37
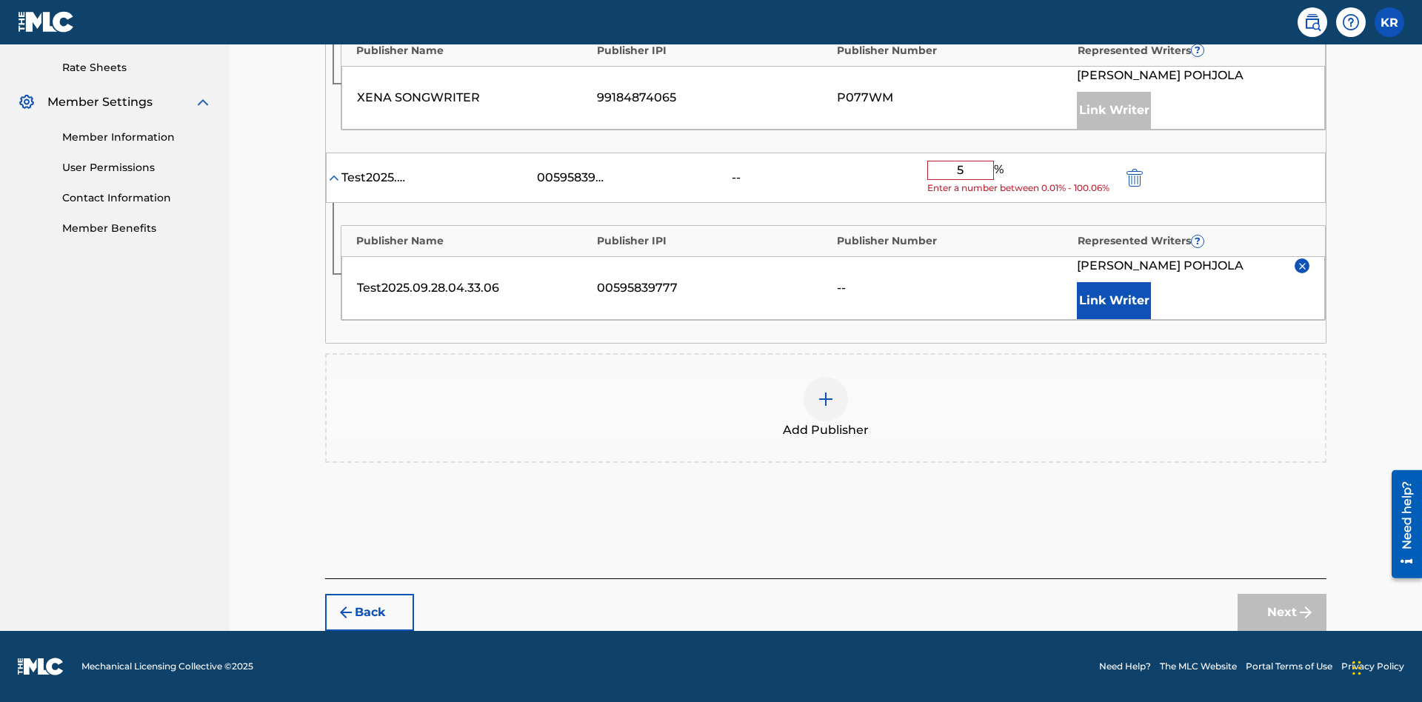
type input "50"
